Goal: Task Accomplishment & Management: Use online tool/utility

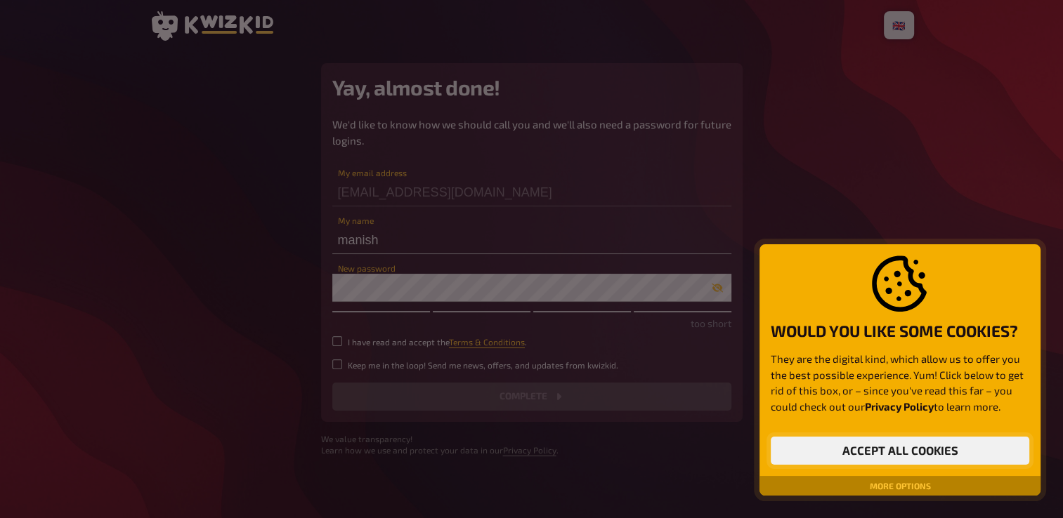
click at [877, 450] on button "Accept all cookies" at bounding box center [899, 451] width 258 height 28
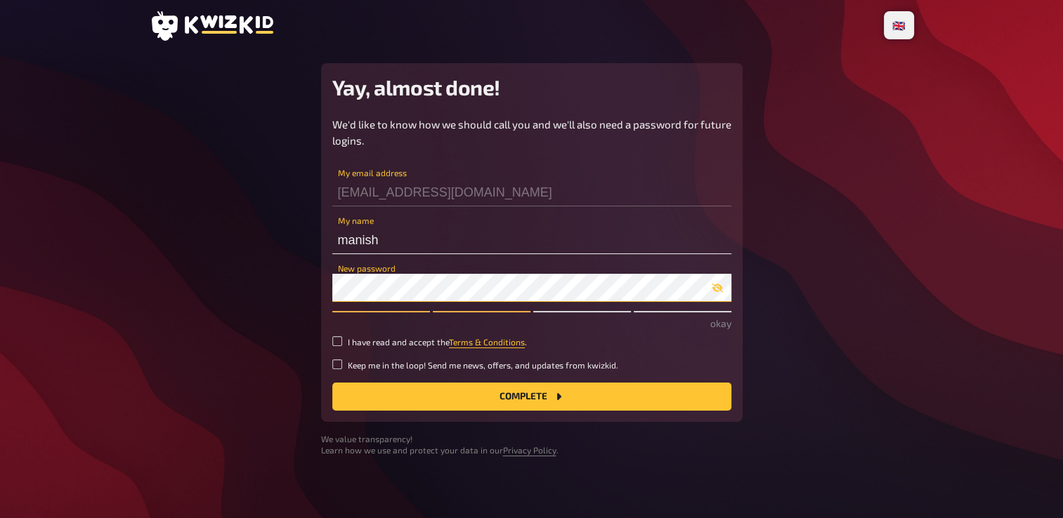
click at [332, 383] on button "Complete" at bounding box center [531, 397] width 399 height 28
click at [256, 328] on main "Yay, almost done! We'd like to know how we should call you and we'll also need …" at bounding box center [532, 259] width 764 height 393
click at [337, 341] on input "I have read and accept the Terms & Conditions ." at bounding box center [337, 341] width 10 height 10
checkbox input "true"
click at [334, 358] on div "We'd like to know how we should call you and we'll also need a password for fut…" at bounding box center [531, 264] width 399 height 294
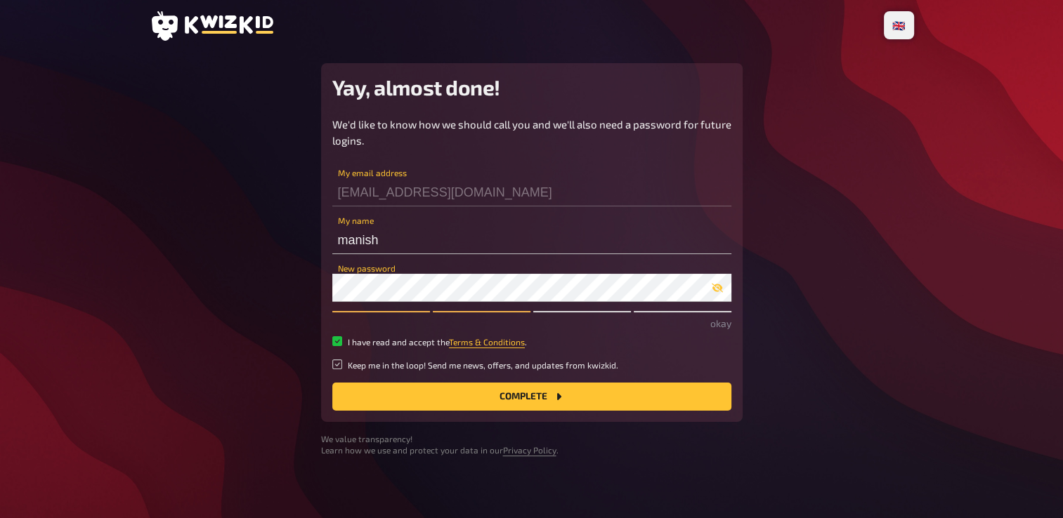
click at [341, 367] on input "Keep me in the loop! Send me news, offers, and updates from kwizkid." at bounding box center [337, 365] width 10 height 10
checkbox input "true"
click at [512, 400] on button "Complete" at bounding box center [531, 397] width 399 height 28
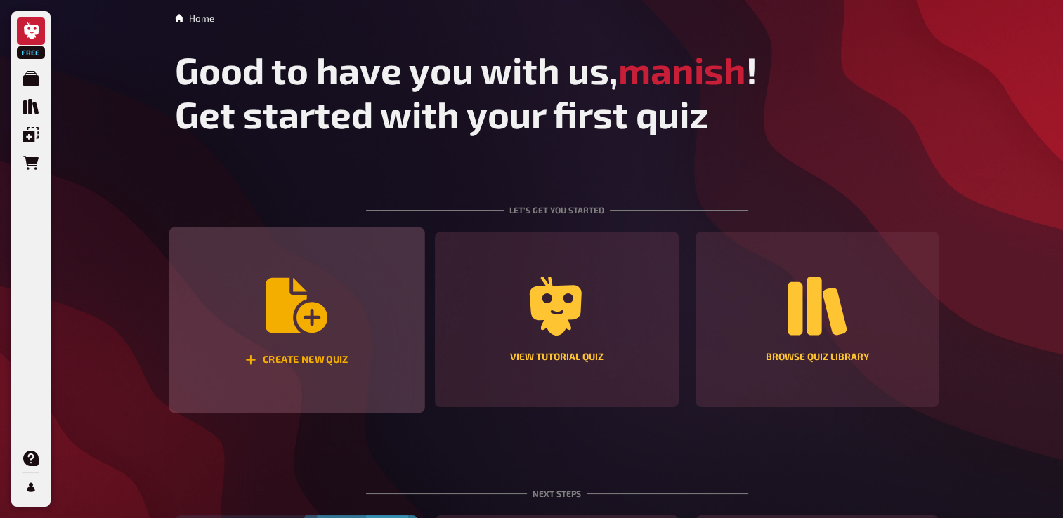
click at [324, 318] on icon "Create new quiz" at bounding box center [296, 305] width 62 height 55
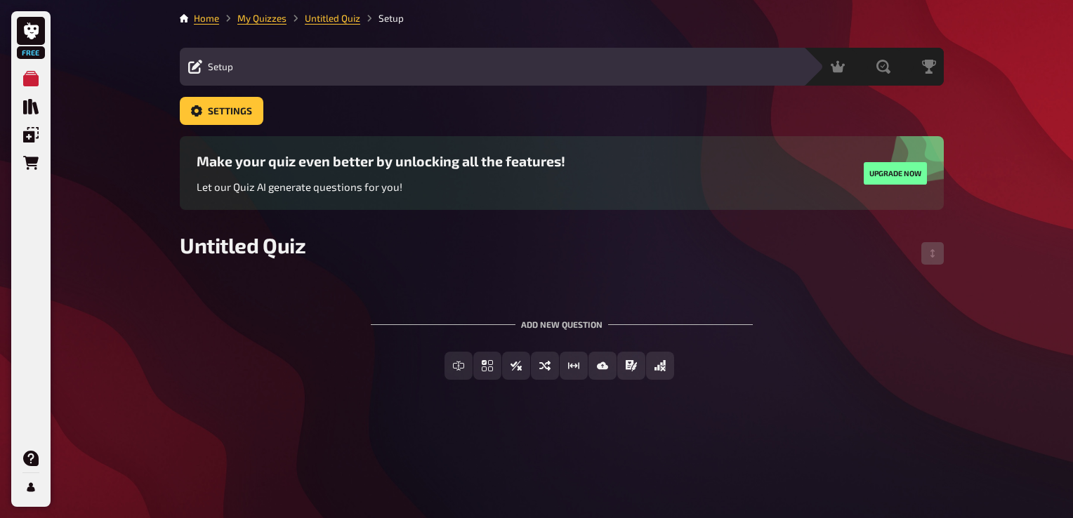
click at [221, 64] on span "Setup" at bounding box center [220, 66] width 25 height 11
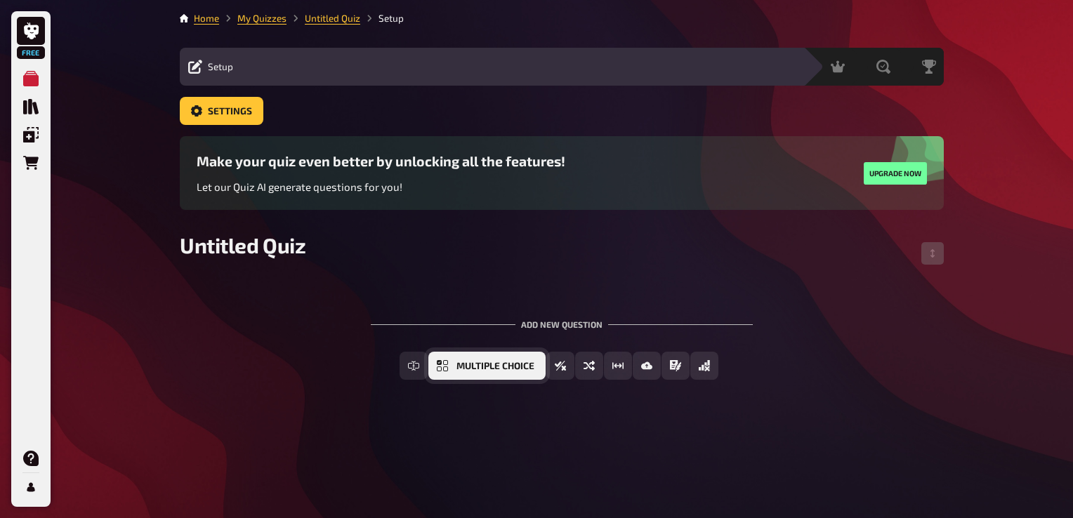
click at [504, 369] on span "Multiple Choice" at bounding box center [496, 367] width 78 height 10
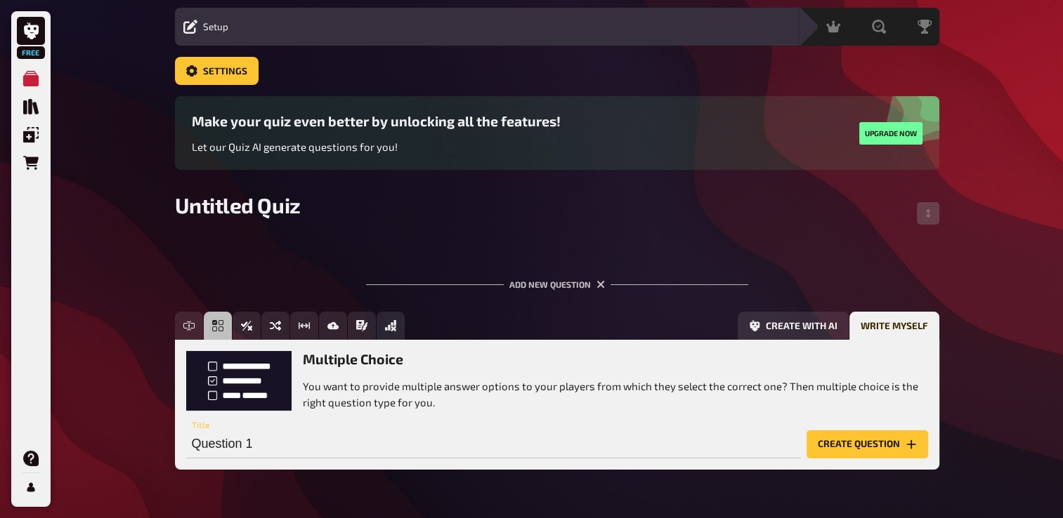
scroll to position [81, 0]
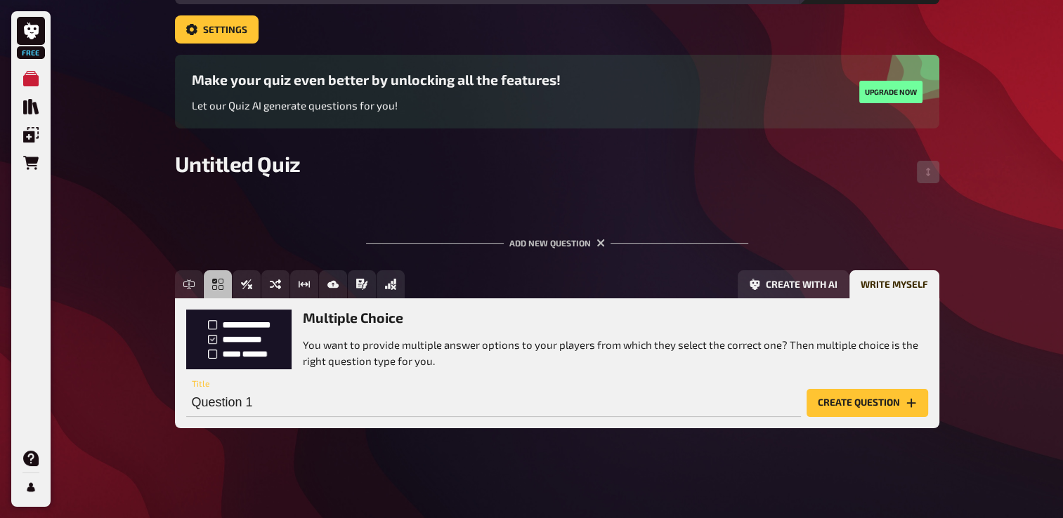
click at [398, 354] on p "You want to provide multiple answer options to your players from which they sel…" at bounding box center [615, 353] width 625 height 32
drag, startPoint x: 398, startPoint y: 354, endPoint x: 433, endPoint y: 365, distance: 37.3
click at [433, 365] on p "You want to provide multiple answer options to your players from which they sel…" at bounding box center [615, 353] width 625 height 32
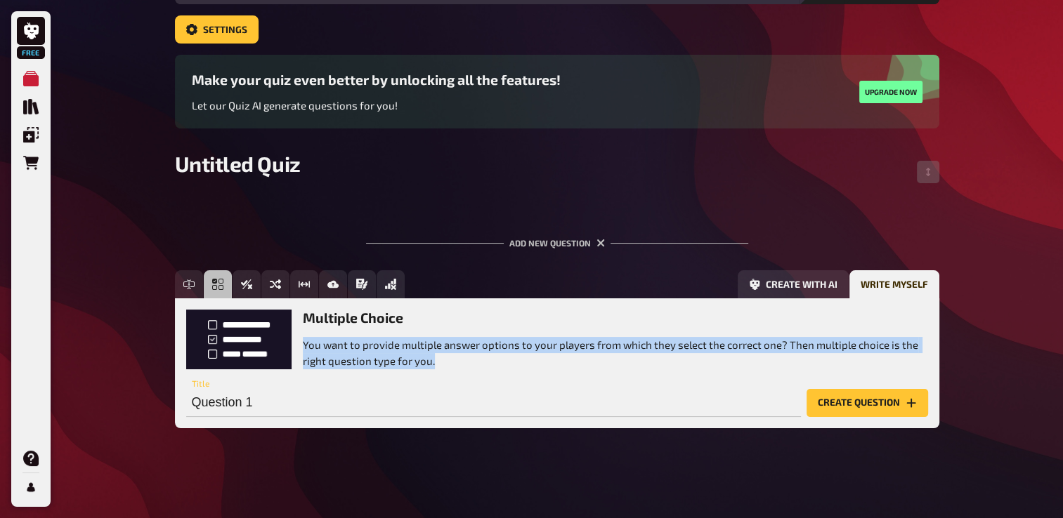
drag, startPoint x: 433, startPoint y: 365, endPoint x: 303, endPoint y: 349, distance: 130.8
click at [303, 349] on p "You want to provide multiple answer options to your players from which they sel…" at bounding box center [615, 353] width 625 height 32
click at [874, 405] on button "Create question" at bounding box center [867, 403] width 122 height 28
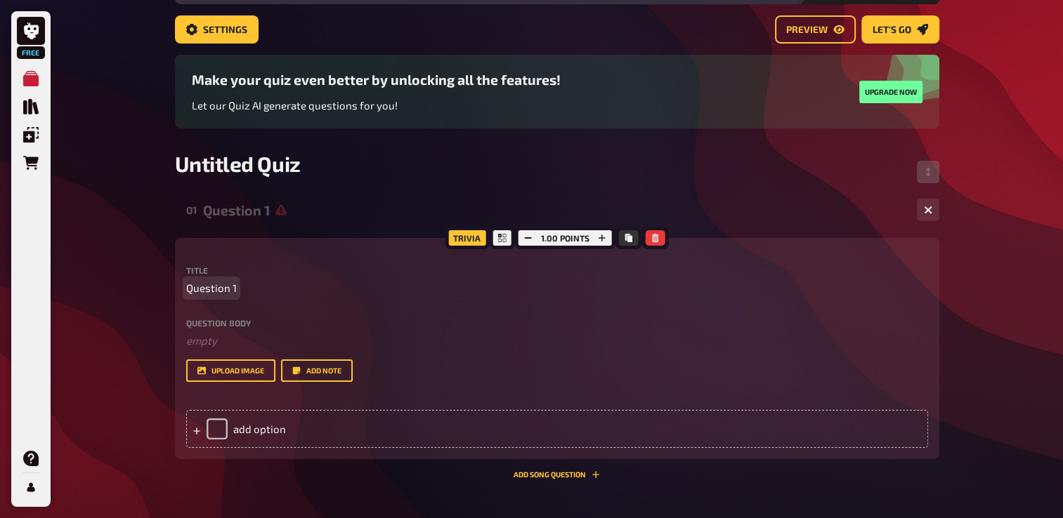
click at [264, 289] on p "Question 1" at bounding box center [557, 288] width 742 height 16
click at [248, 324] on label "Question body" at bounding box center [557, 323] width 742 height 8
click at [265, 296] on p "Question 1" at bounding box center [557, 288] width 742 height 16
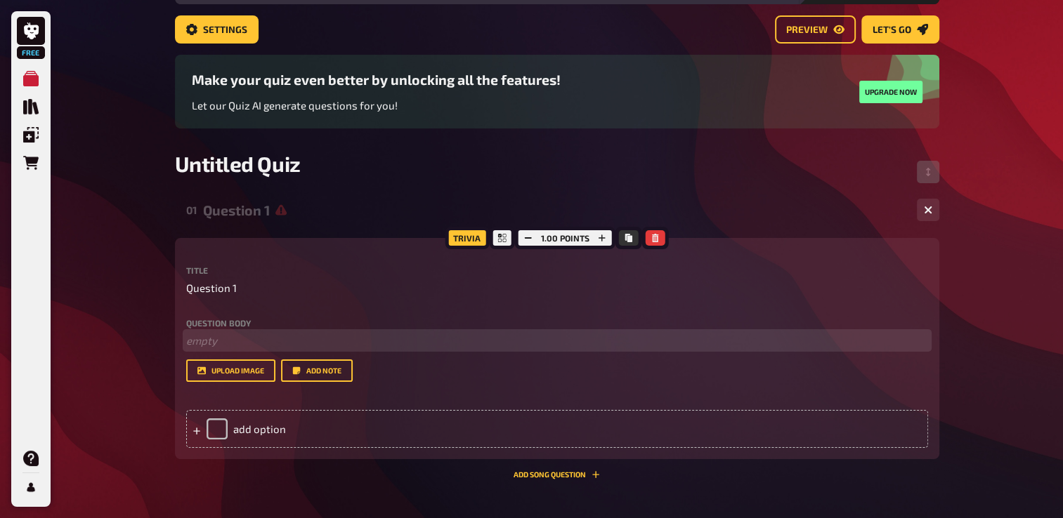
click at [208, 344] on p "﻿ empty" at bounding box center [557, 341] width 742 height 16
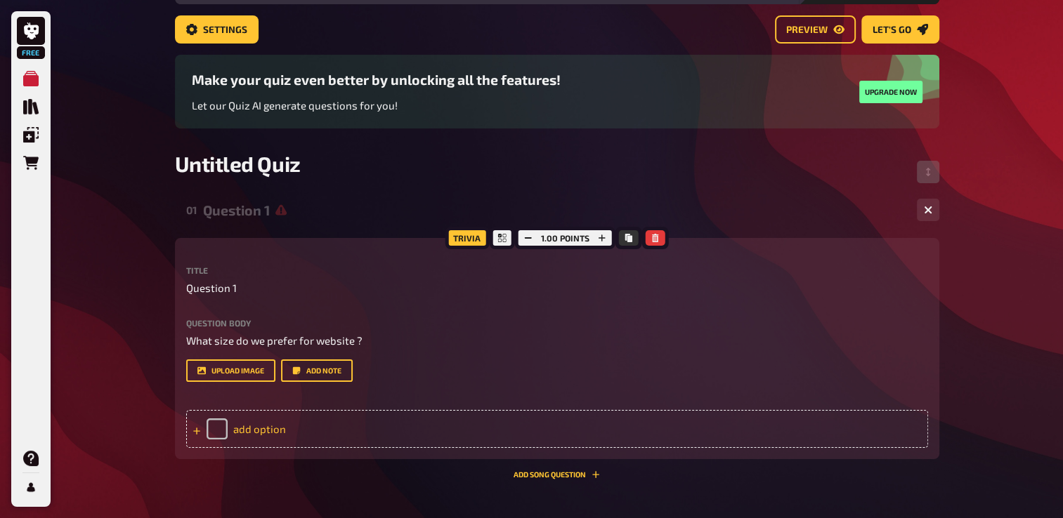
click at [261, 422] on div "add option" at bounding box center [557, 429] width 742 height 38
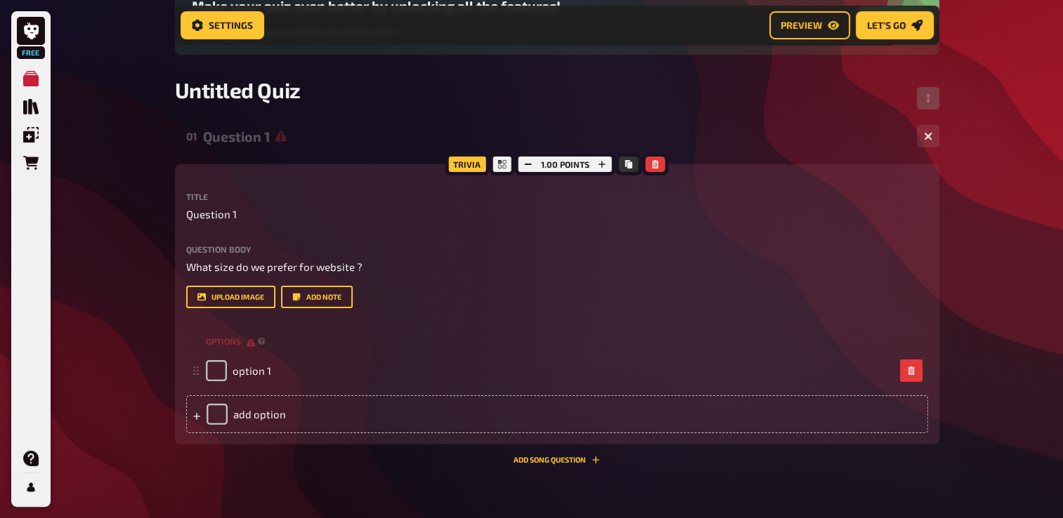
scroll to position [303, 0]
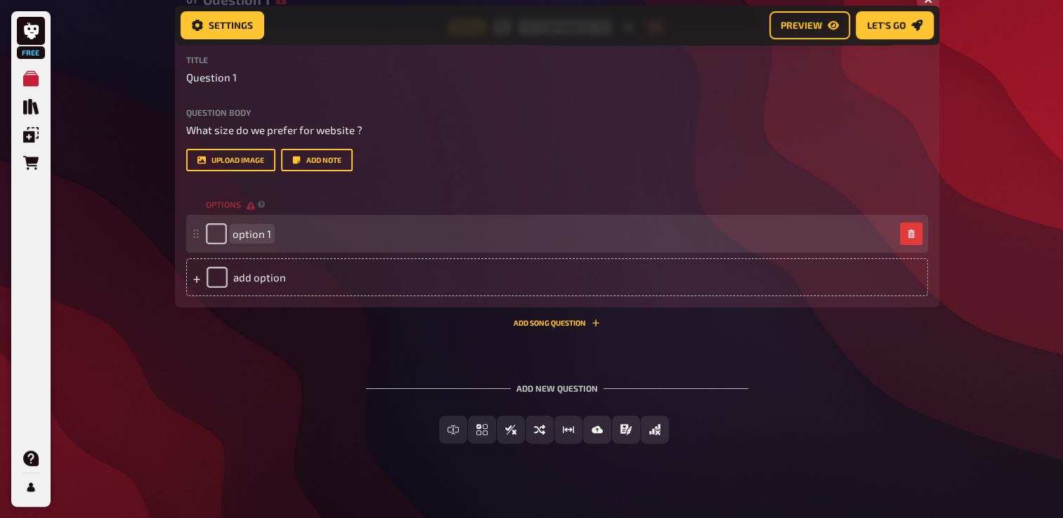
click at [319, 232] on div "option 1" at bounding box center [550, 233] width 688 height 21
click at [281, 235] on div "option 1" at bounding box center [550, 233] width 688 height 21
click at [265, 232] on span "option 1" at bounding box center [251, 234] width 39 height 13
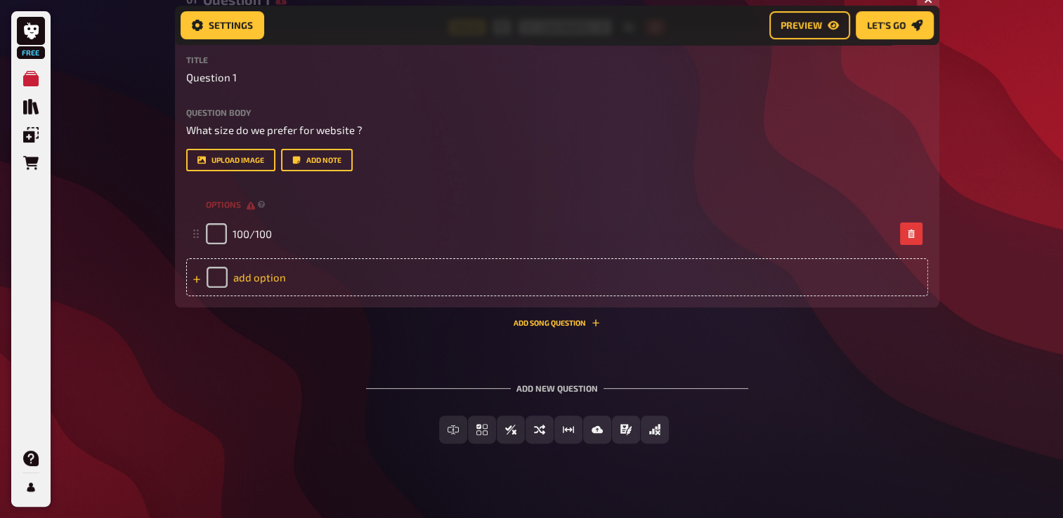
click at [267, 276] on div "add option" at bounding box center [557, 277] width 742 height 38
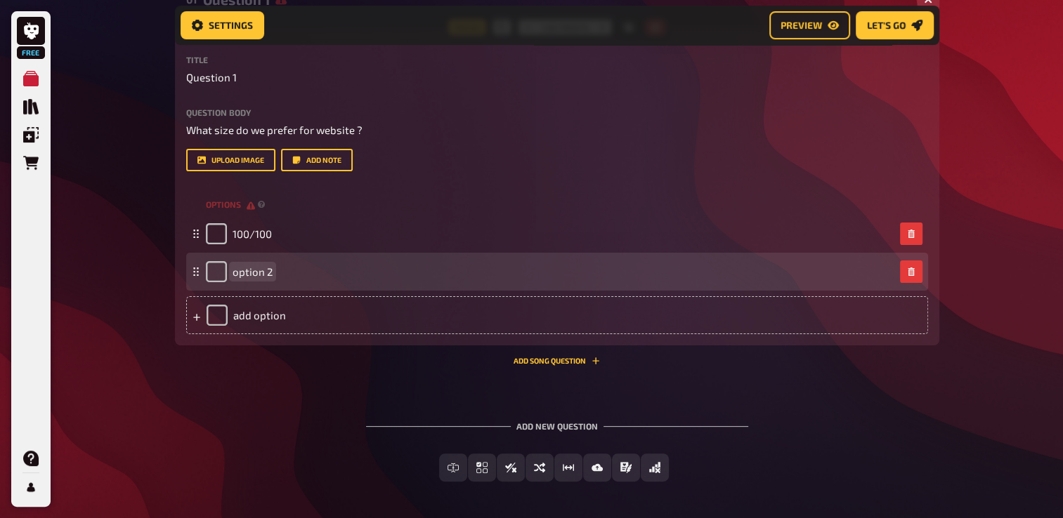
click at [285, 271] on div "option 2" at bounding box center [550, 271] width 688 height 21
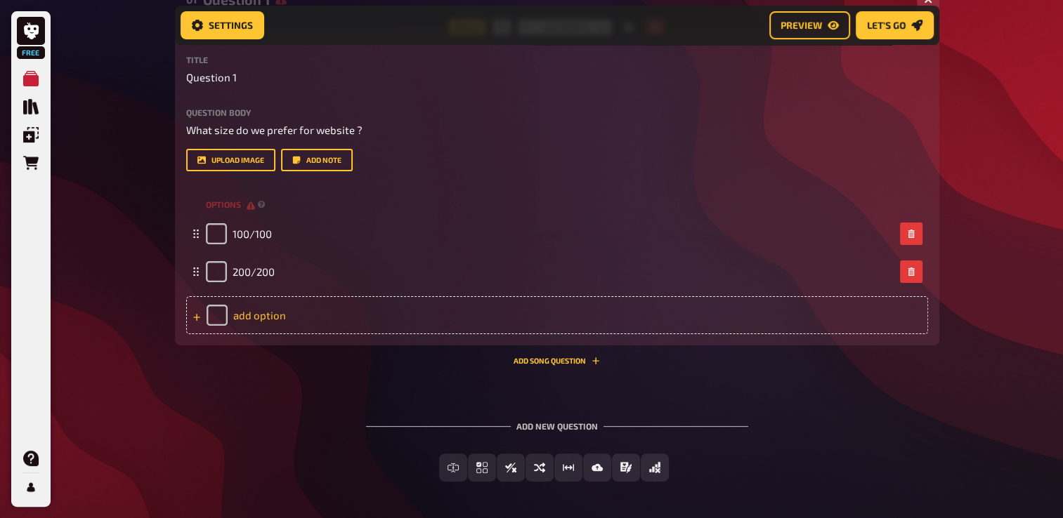
click at [259, 315] on div "add option" at bounding box center [557, 315] width 742 height 38
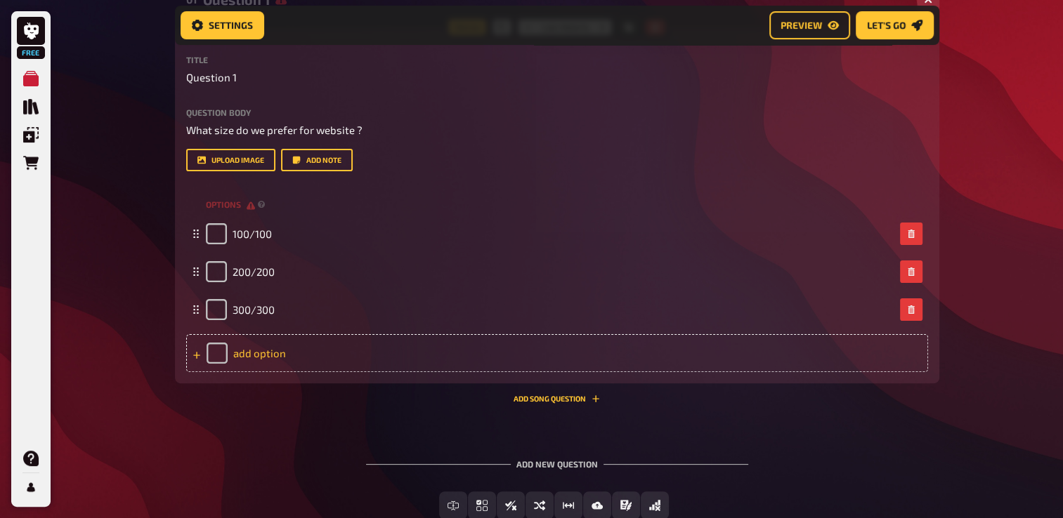
click at [259, 353] on div "add option" at bounding box center [557, 353] width 742 height 38
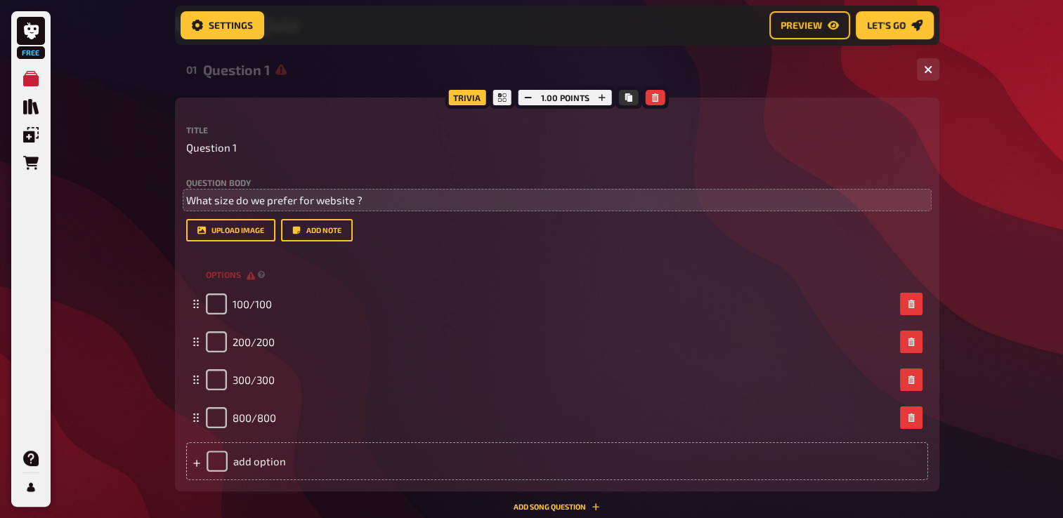
scroll to position [163, 0]
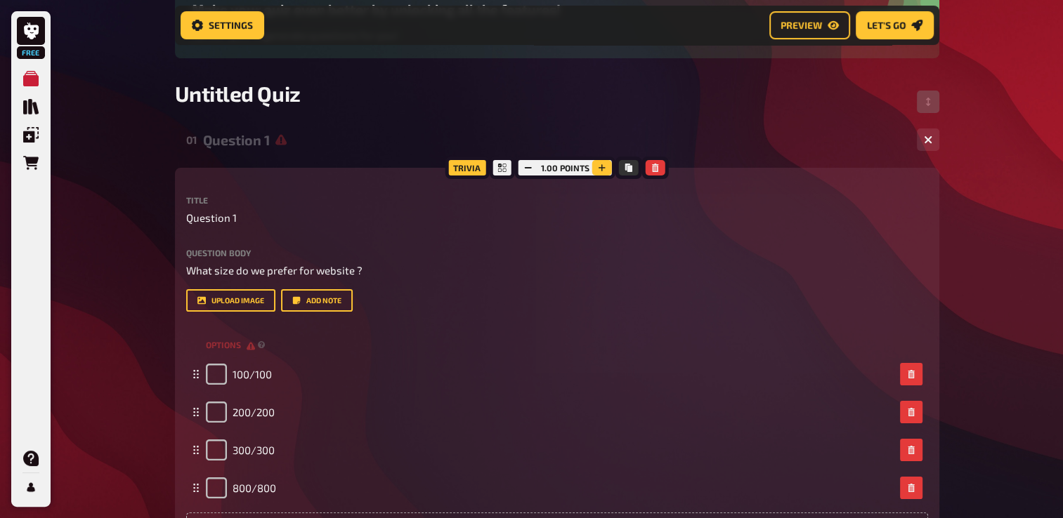
click at [601, 167] on icon "button" at bounding box center [601, 167] width 7 height 7
click at [601, 167] on icon "button" at bounding box center [601, 168] width 8 height 8
click at [602, 169] on icon "button" at bounding box center [601, 168] width 8 height 8
click at [602, 169] on icon "button" at bounding box center [602, 168] width 8 height 8
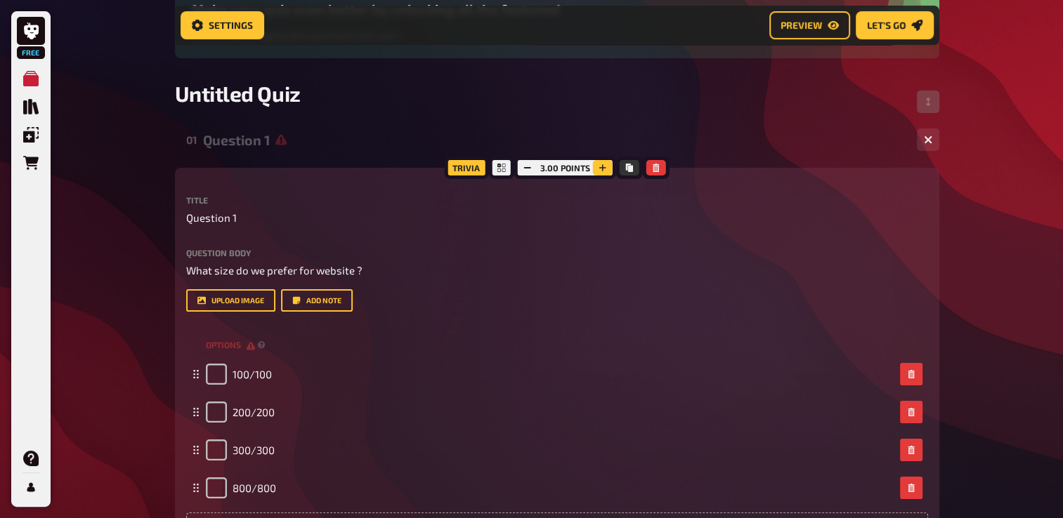
click at [602, 169] on icon "button" at bounding box center [602, 168] width 8 height 8
click at [600, 167] on icon "button" at bounding box center [602, 168] width 8 height 8
click at [600, 167] on icon "button" at bounding box center [602, 167] width 7 height 7
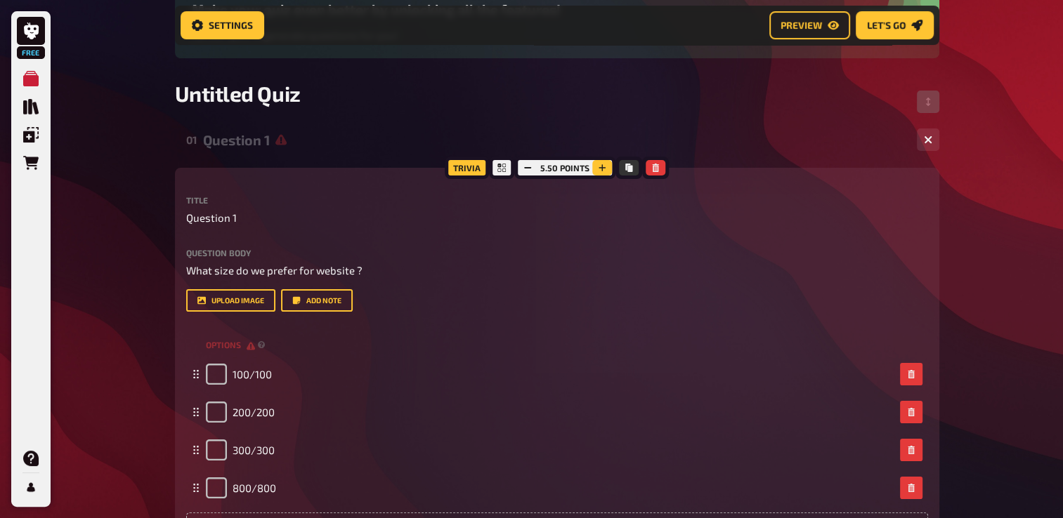
click at [600, 167] on icon "button" at bounding box center [602, 168] width 8 height 8
click at [602, 169] on icon "button" at bounding box center [602, 168] width 8 height 8
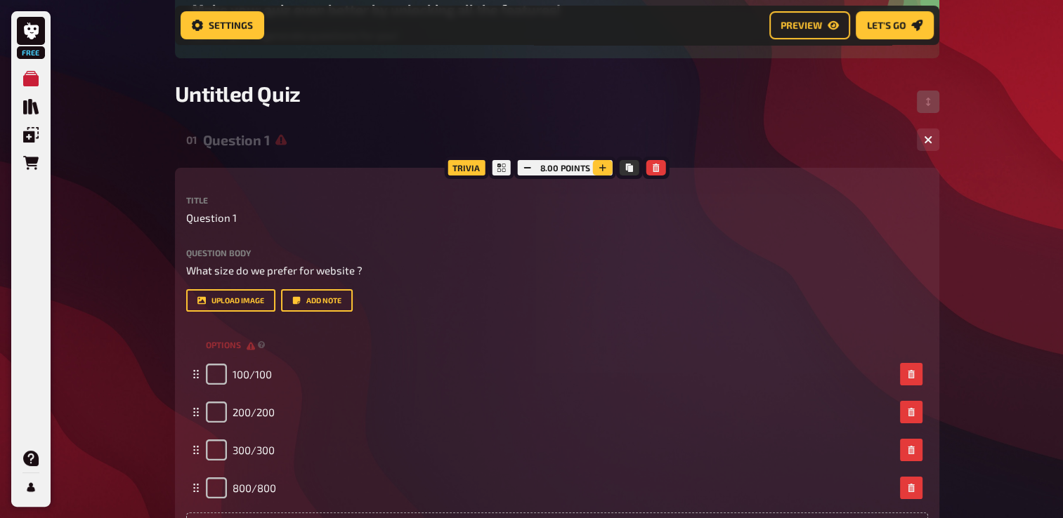
click at [602, 169] on icon "button" at bounding box center [602, 168] width 8 height 8
click at [600, 167] on icon "button" at bounding box center [602, 168] width 8 height 8
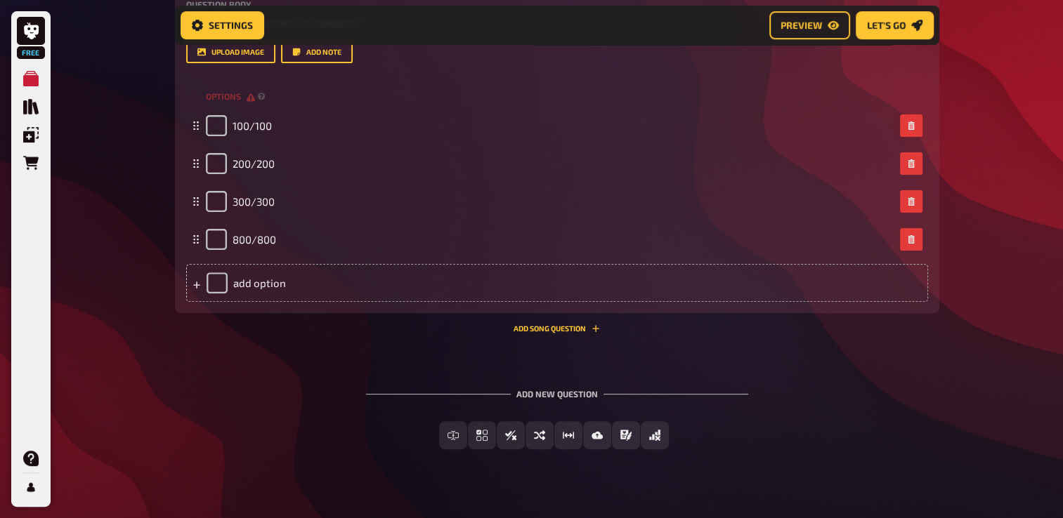
scroll to position [433, 0]
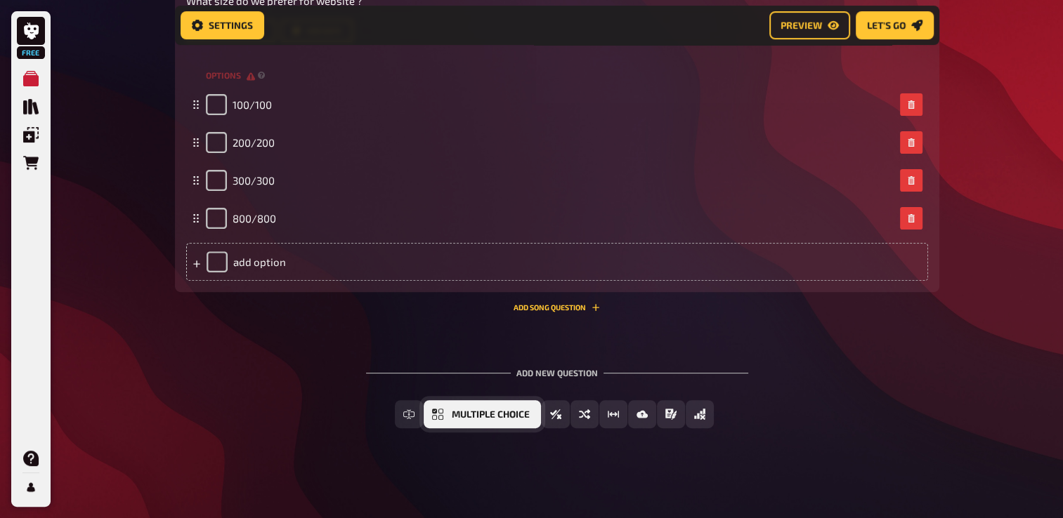
click at [475, 409] on button "Multiple Choice" at bounding box center [482, 414] width 117 height 28
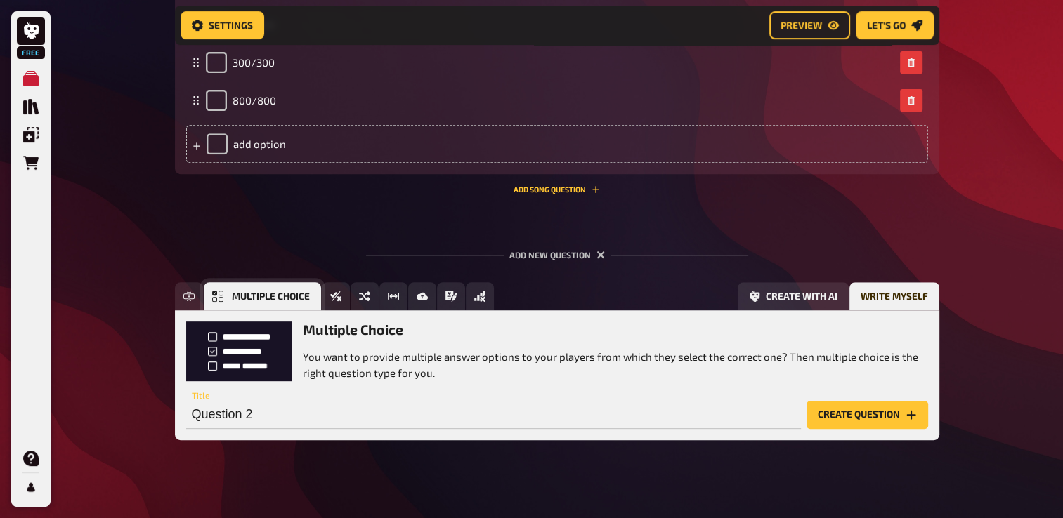
scroll to position [563, 0]
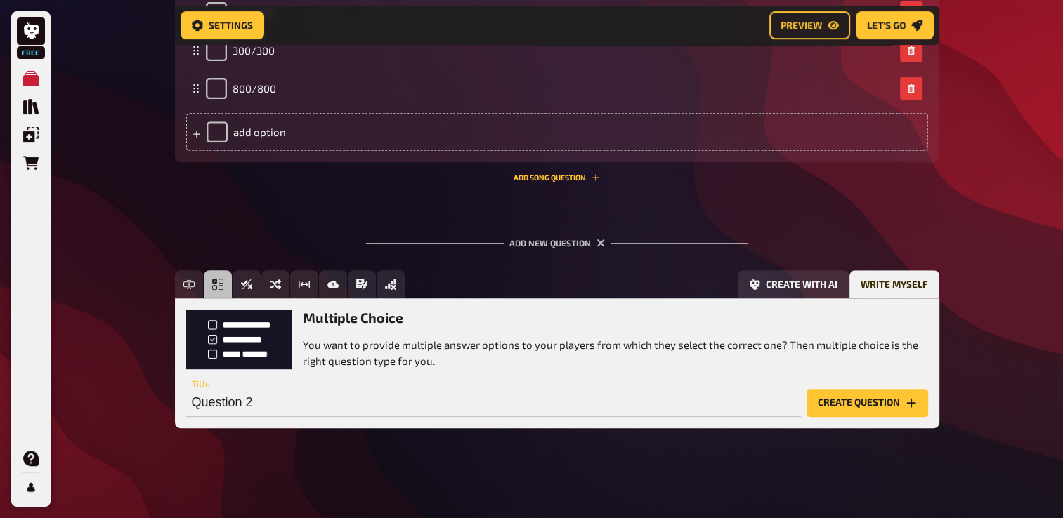
click at [867, 397] on button "Create question" at bounding box center [867, 403] width 122 height 28
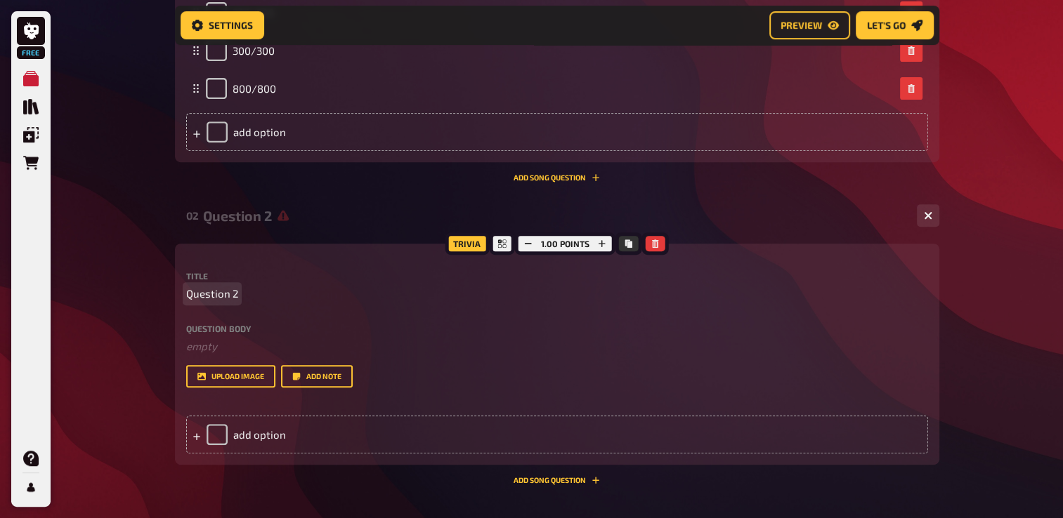
click at [279, 292] on p "Question 2" at bounding box center [557, 294] width 742 height 16
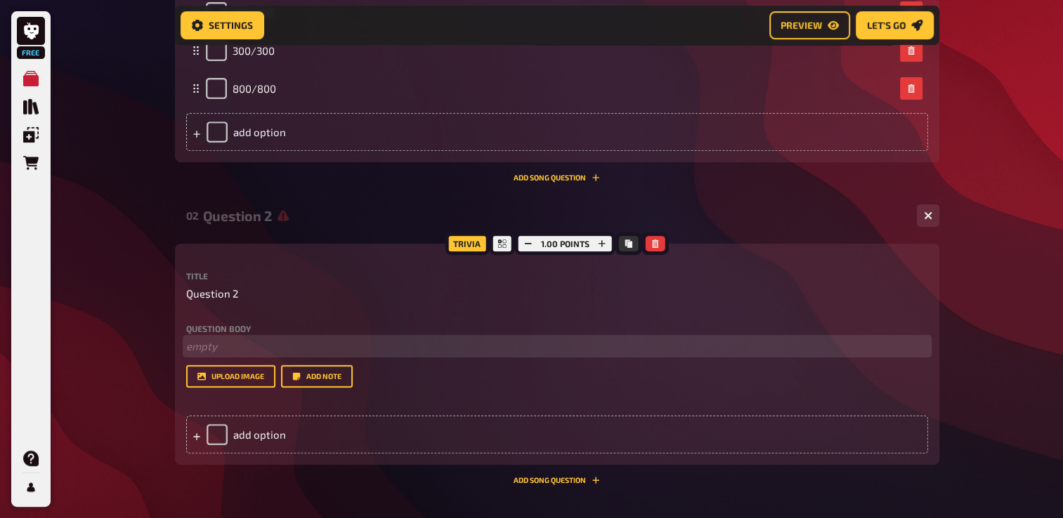
click at [225, 344] on p "﻿ empty" at bounding box center [557, 347] width 742 height 16
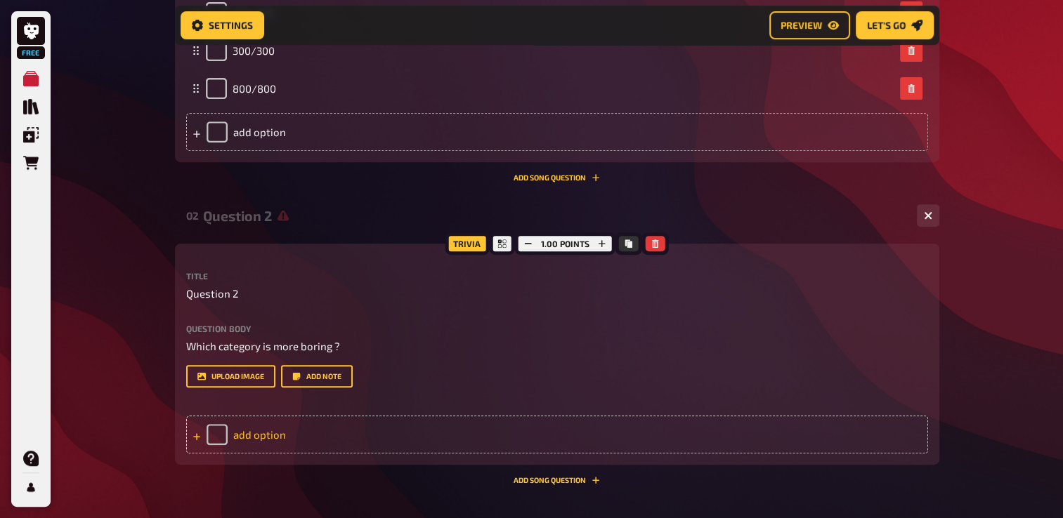
click at [275, 438] on div "add option" at bounding box center [557, 435] width 742 height 38
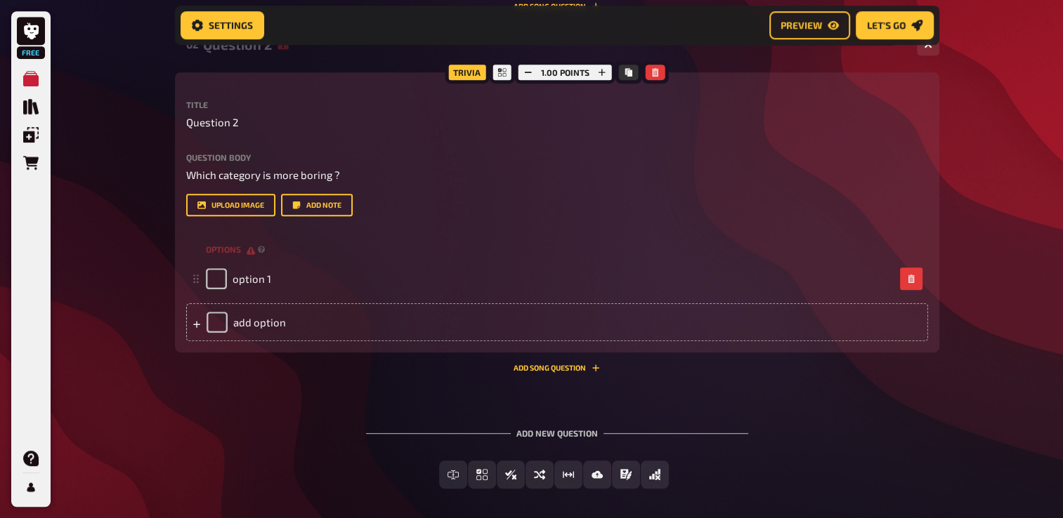
scroll to position [773, 0]
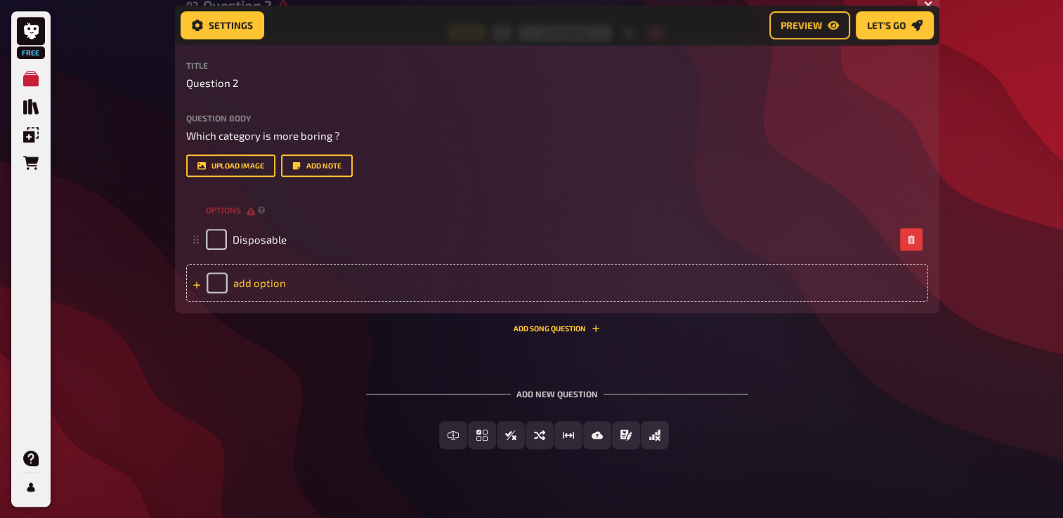
click at [268, 282] on div "add option" at bounding box center [557, 283] width 742 height 38
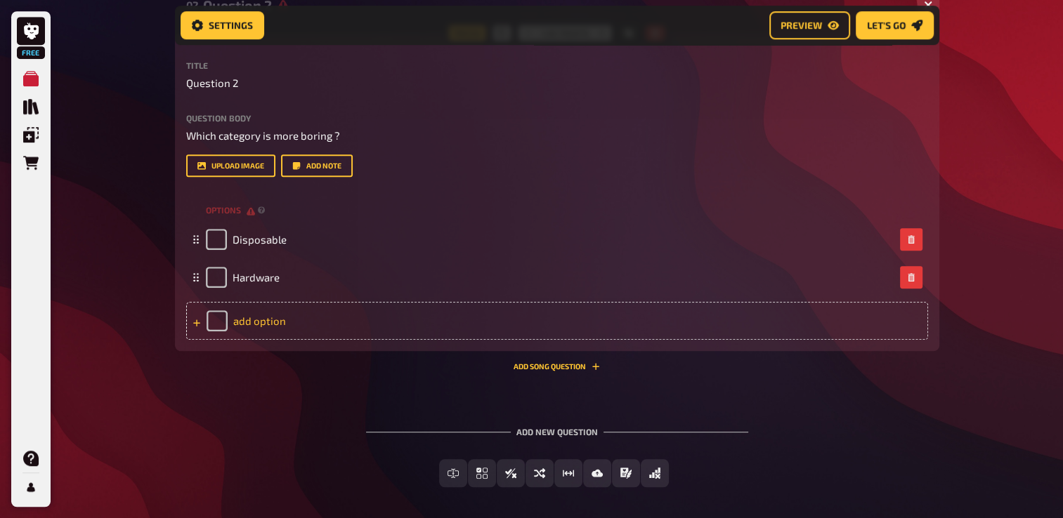
click at [256, 321] on div "add option" at bounding box center [557, 321] width 742 height 38
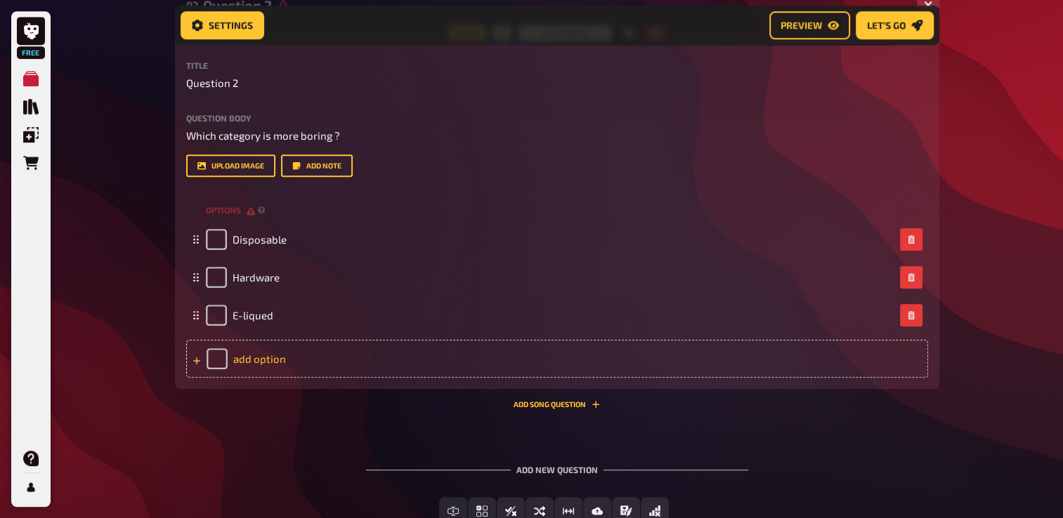
click at [277, 356] on div "add option" at bounding box center [557, 359] width 742 height 38
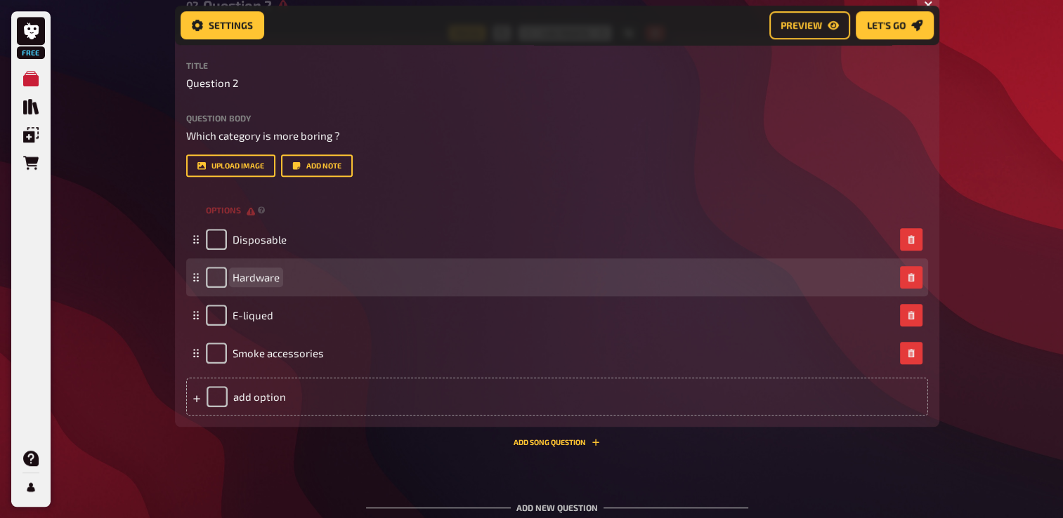
click at [276, 277] on span "Hardware" at bounding box center [255, 277] width 47 height 13
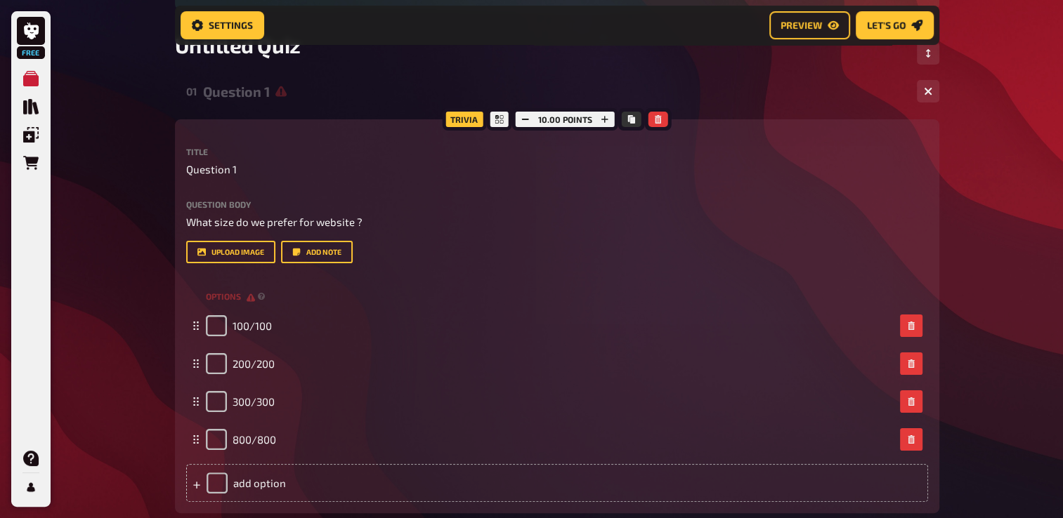
scroll to position [0, 0]
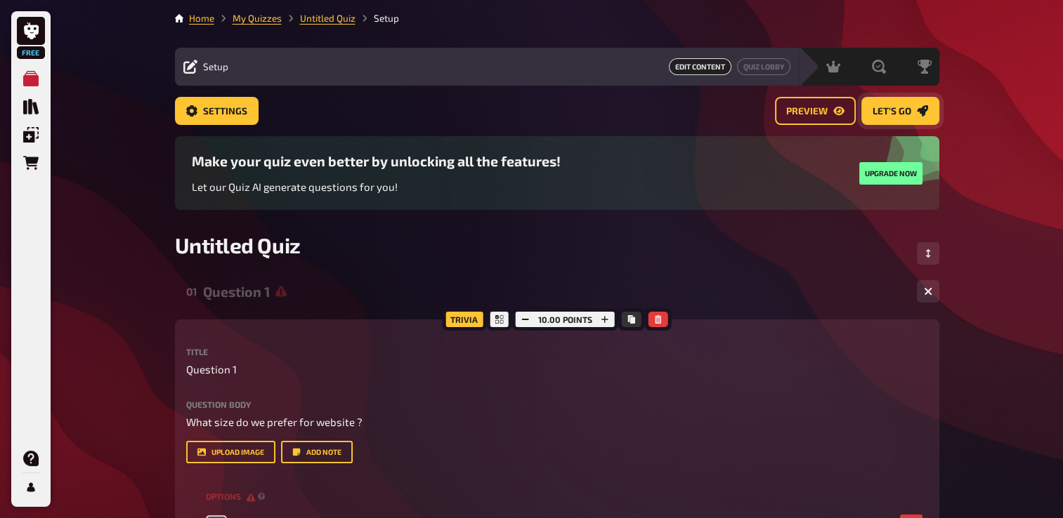
click at [882, 108] on span "Let's go" at bounding box center [891, 112] width 39 height 10
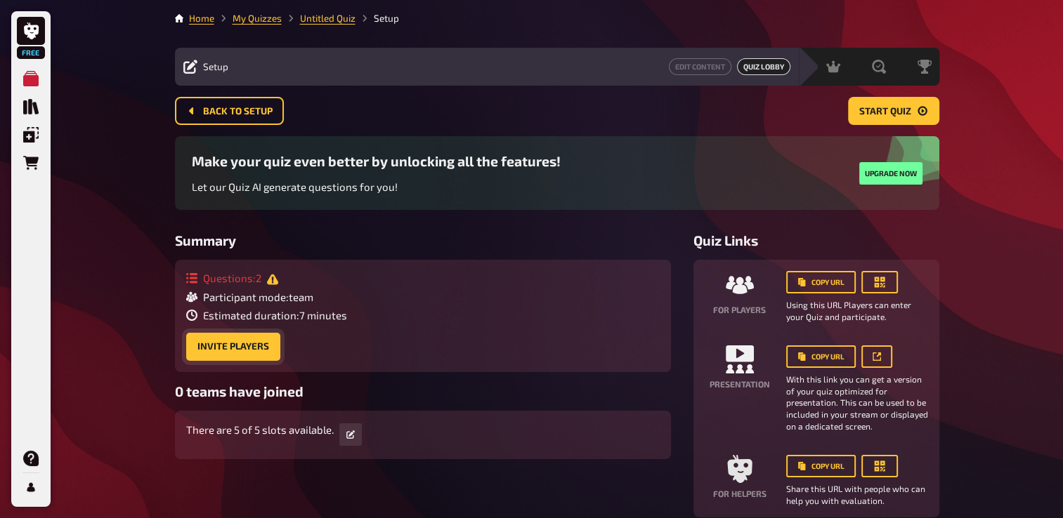
click at [242, 342] on button "Invite Players" at bounding box center [233, 347] width 94 height 28
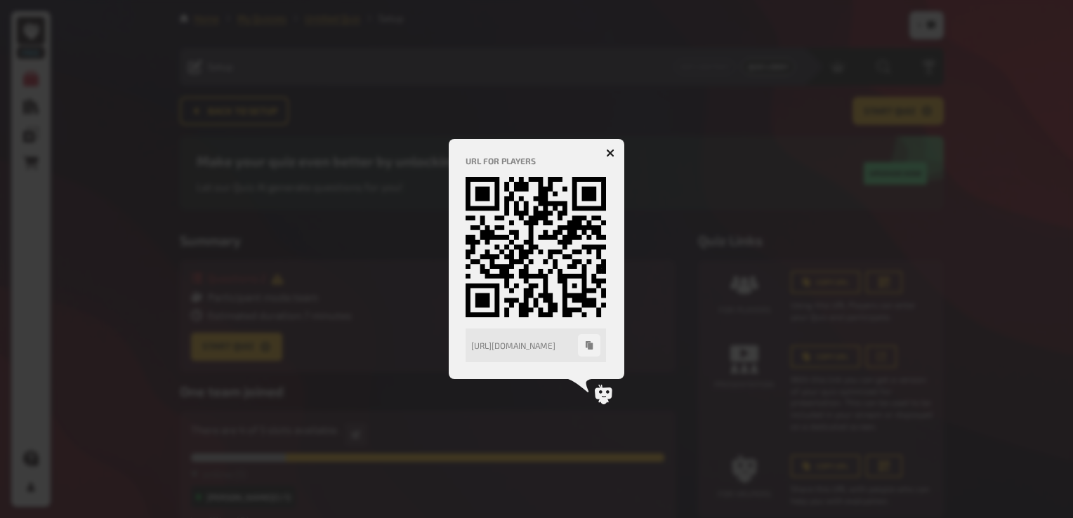
click at [590, 346] on icon "button" at bounding box center [589, 345] width 7 height 8
click at [612, 153] on icon "button" at bounding box center [610, 153] width 8 height 8
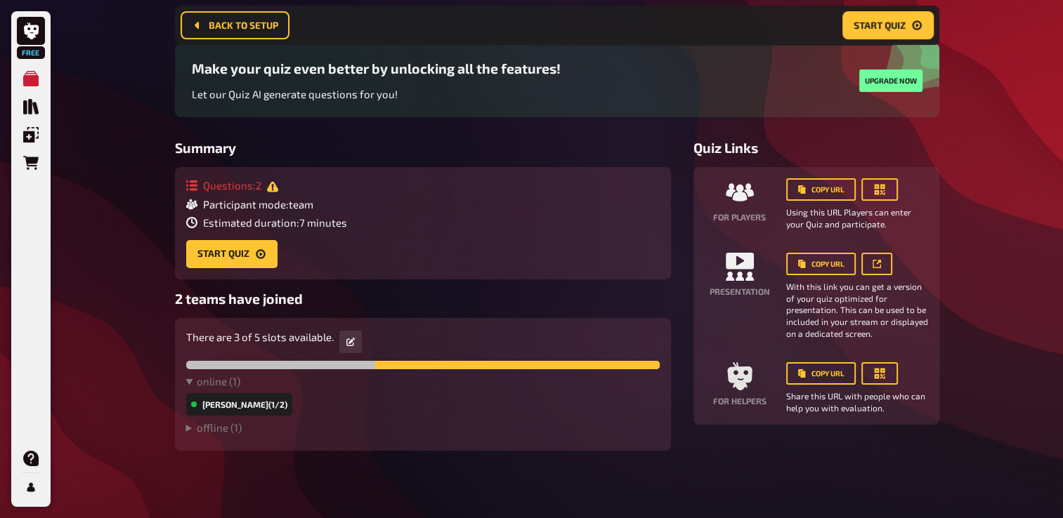
scroll to position [105, 0]
click at [239, 262] on button "Start Quiz" at bounding box center [231, 254] width 91 height 28
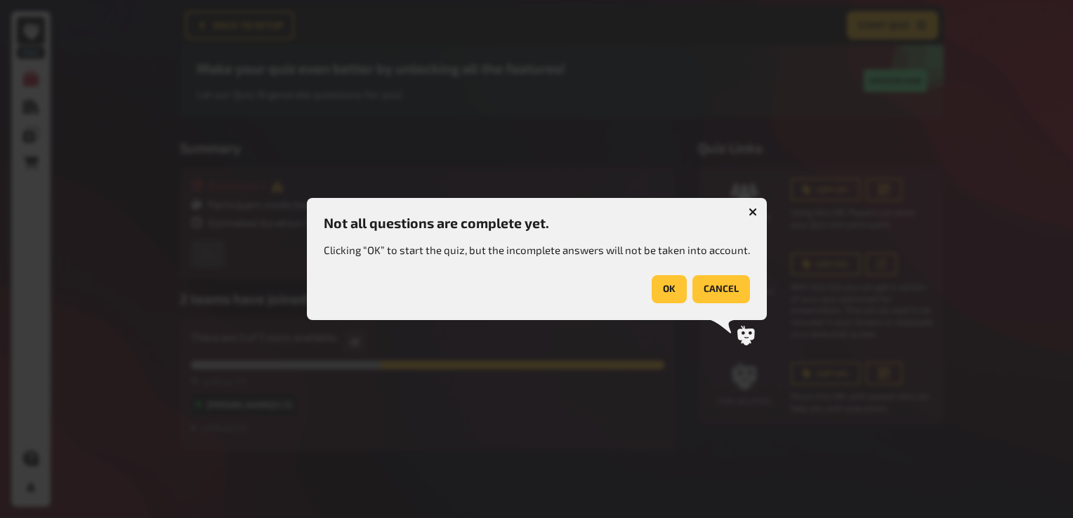
click at [671, 287] on button "OK" at bounding box center [669, 289] width 35 height 28
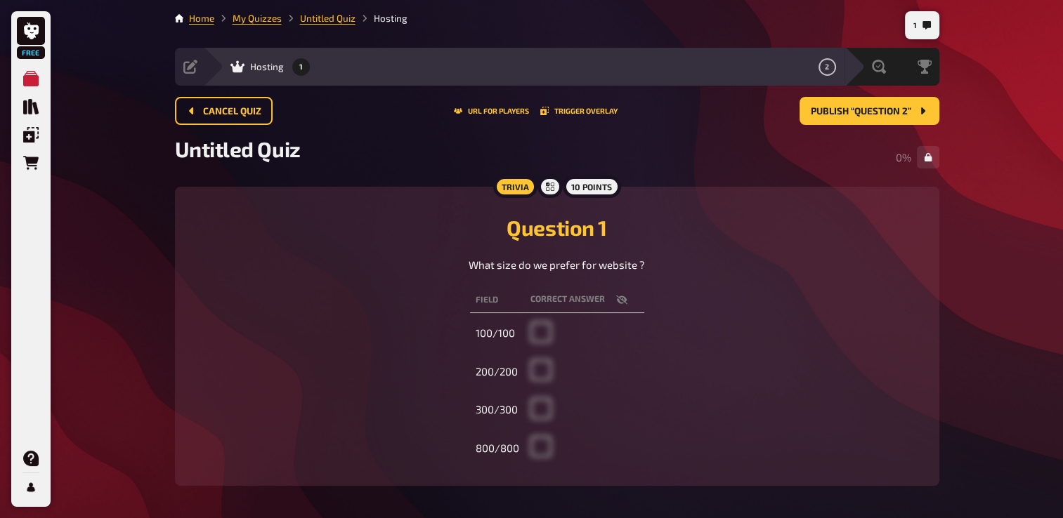
click at [503, 447] on td "800/800" at bounding box center [497, 449] width 55 height 36
click at [520, 447] on td "800/800" at bounding box center [497, 449] width 55 height 36
click at [520, 448] on td "800/800" at bounding box center [497, 449] width 55 height 36
click at [478, 298] on th "Field" at bounding box center [497, 300] width 55 height 26
click at [566, 300] on th "correct answer" at bounding box center [584, 300] width 119 height 26
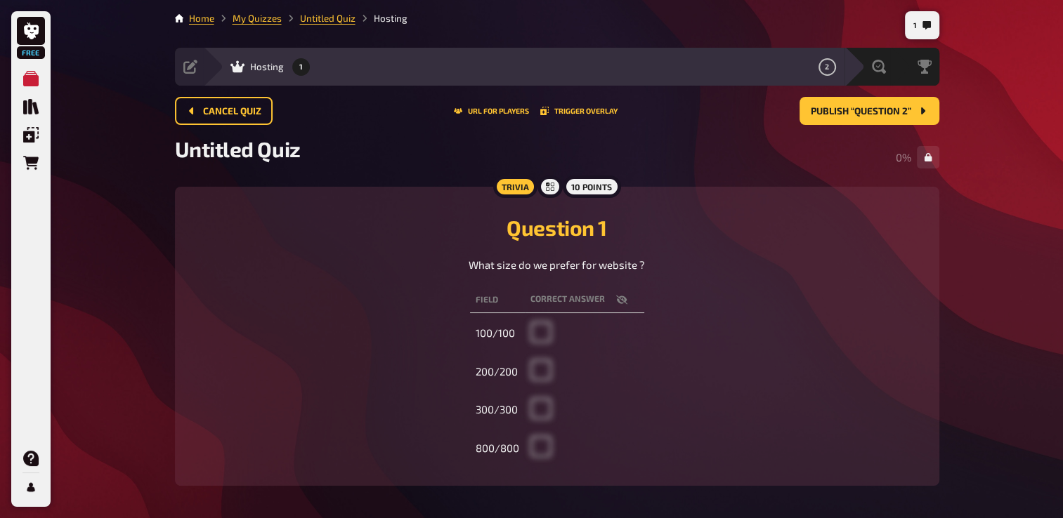
click at [494, 451] on td "800/800" at bounding box center [497, 449] width 55 height 36
click at [507, 436] on td "800/800" at bounding box center [497, 449] width 55 height 36
click at [506, 459] on td "800/800" at bounding box center [497, 449] width 55 height 36
click at [506, 457] on td "800/800" at bounding box center [497, 449] width 55 height 36
click at [617, 295] on icon "button" at bounding box center [621, 299] width 11 height 11
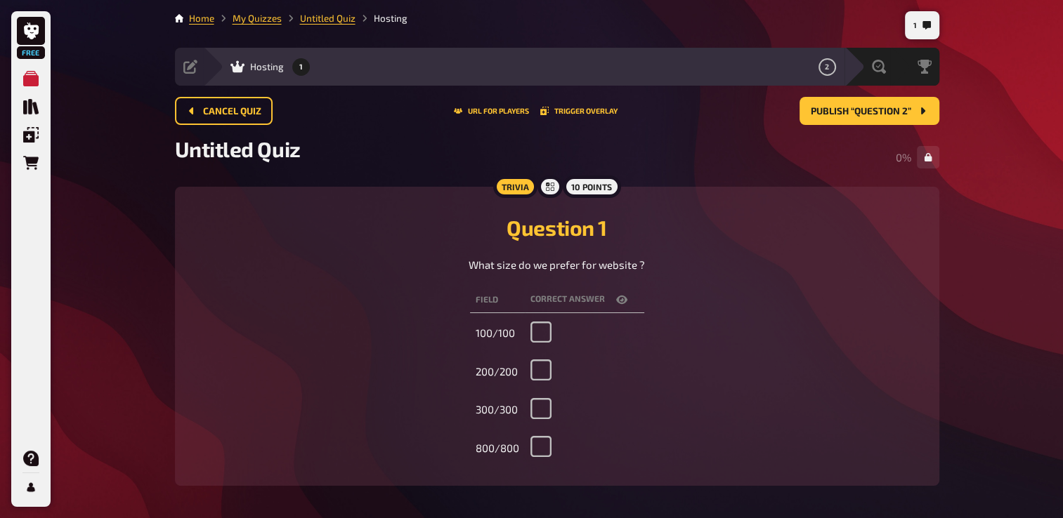
click at [537, 443] on td at bounding box center [584, 449] width 119 height 36
click at [544, 445] on td at bounding box center [584, 449] width 119 height 36
click at [487, 310] on th "Field" at bounding box center [497, 300] width 55 height 26
click at [489, 301] on th "Field" at bounding box center [497, 300] width 55 height 26
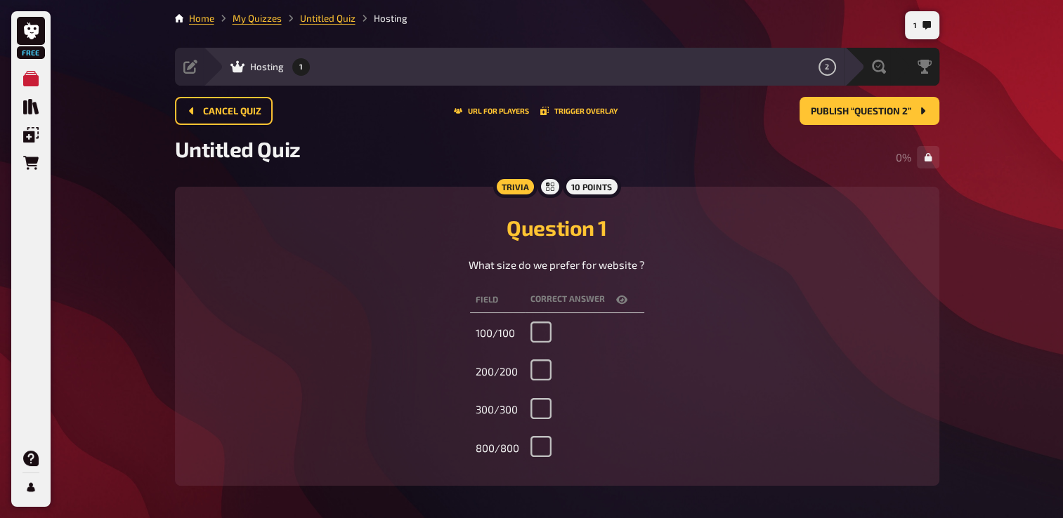
click at [545, 296] on th "correct answer" at bounding box center [584, 300] width 119 height 26
click at [616, 301] on icon "button" at bounding box center [621, 300] width 11 height 8
click at [616, 301] on icon "button" at bounding box center [620, 299] width 11 height 9
click at [541, 447] on span at bounding box center [540, 453] width 21 height 13
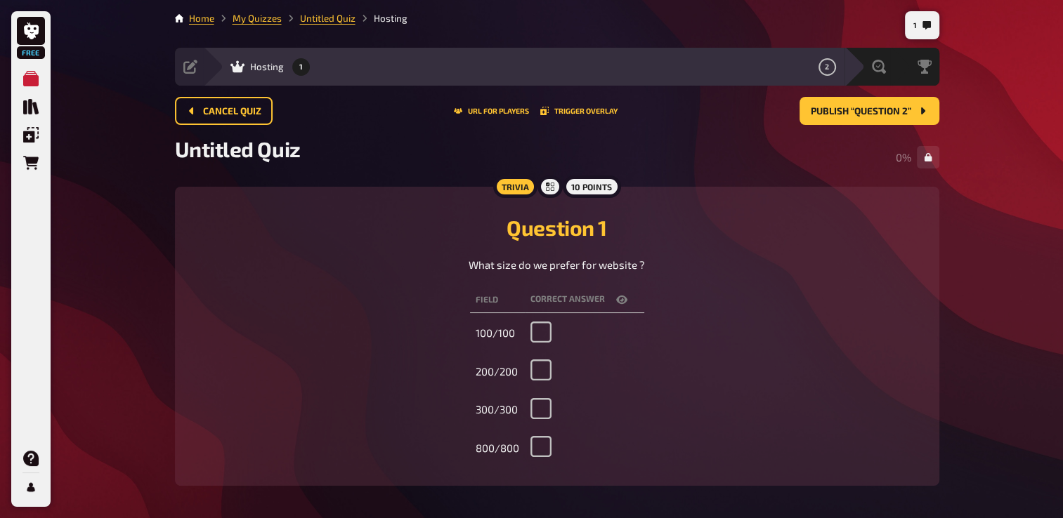
click at [541, 447] on span at bounding box center [540, 453] width 21 height 13
click at [543, 448] on span at bounding box center [540, 453] width 21 height 13
click at [590, 188] on div "10 points" at bounding box center [592, 187] width 58 height 22
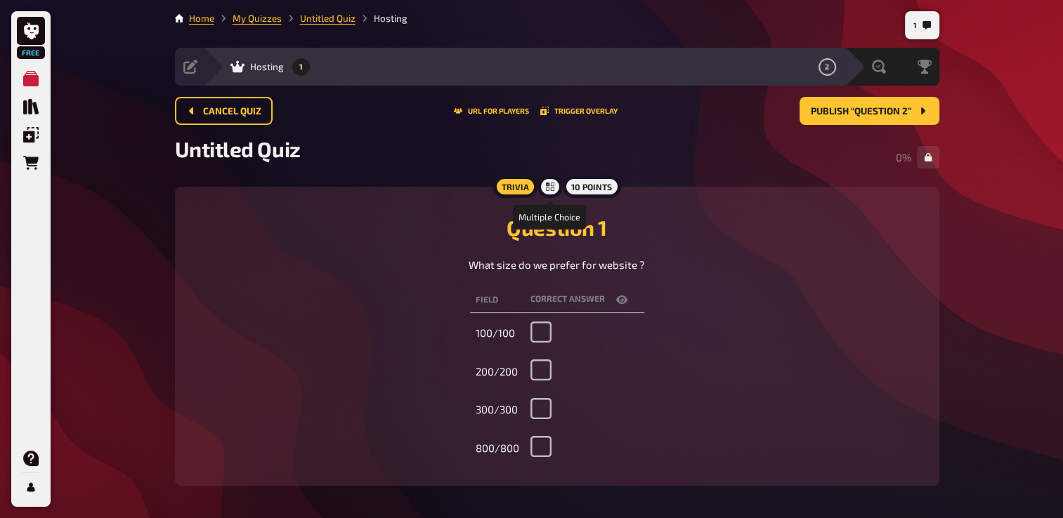
click at [552, 187] on icon at bounding box center [550, 187] width 8 height 8
